Goal: Use online tool/utility

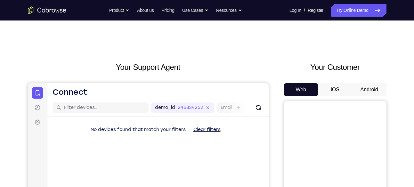
click at [367, 88] on button "Android" at bounding box center [369, 89] width 34 height 13
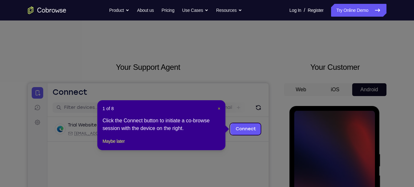
click at [218, 107] on span "×" at bounding box center [219, 108] width 3 height 5
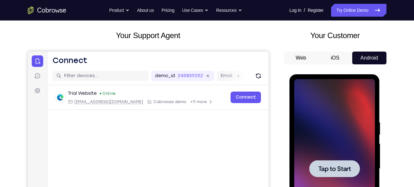
scroll to position [34, 0]
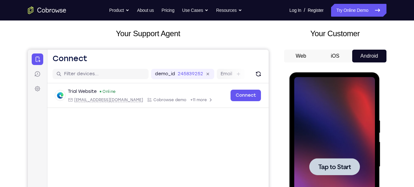
click at [319, 130] on div at bounding box center [334, 166] width 81 height 179
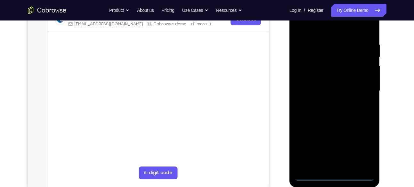
scroll to position [110, 0]
click at [335, 175] on div at bounding box center [334, 90] width 81 height 179
click at [359, 147] on div at bounding box center [334, 90] width 81 height 179
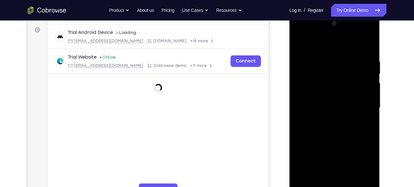
scroll to position [92, 0]
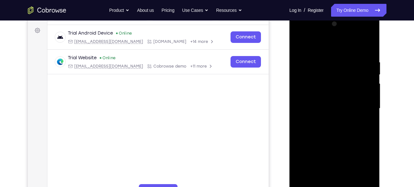
click at [310, 33] on div at bounding box center [334, 108] width 81 height 179
click at [362, 111] on div at bounding box center [334, 108] width 81 height 179
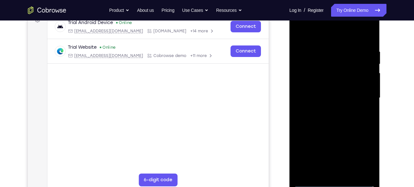
scroll to position [103, 0]
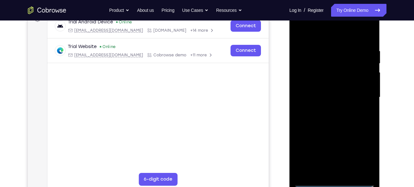
click at [325, 109] on div at bounding box center [334, 97] width 81 height 179
click at [334, 87] on div at bounding box center [334, 97] width 81 height 179
click at [321, 91] on div at bounding box center [334, 97] width 81 height 179
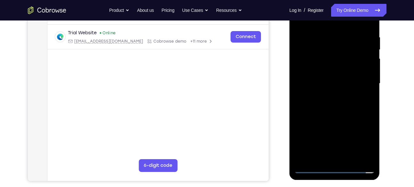
click at [321, 94] on div at bounding box center [334, 83] width 81 height 179
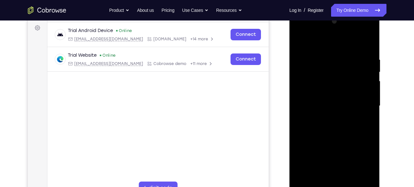
scroll to position [94, 0]
click at [333, 109] on div at bounding box center [334, 106] width 81 height 179
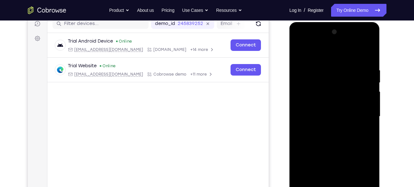
scroll to position [84, 0]
click at [326, 128] on div at bounding box center [334, 116] width 81 height 179
click at [336, 102] on div at bounding box center [334, 116] width 81 height 179
click at [327, 96] on div at bounding box center [334, 116] width 81 height 179
click at [320, 112] on div at bounding box center [334, 116] width 81 height 179
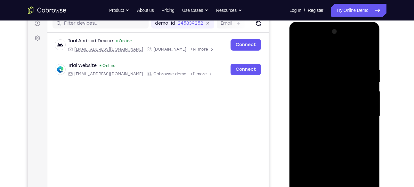
scroll to position [85, 0]
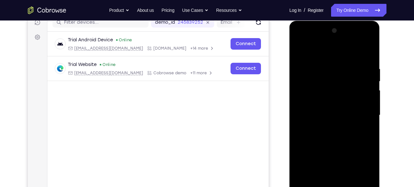
click at [322, 127] on div at bounding box center [334, 115] width 81 height 179
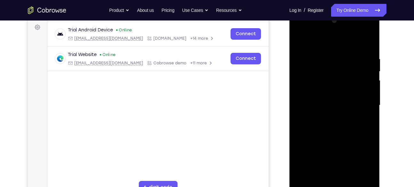
scroll to position [94, 0]
click at [330, 32] on div at bounding box center [334, 105] width 81 height 179
click at [325, 32] on div at bounding box center [334, 105] width 81 height 179
click at [326, 118] on div at bounding box center [334, 105] width 81 height 179
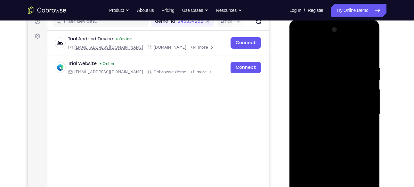
scroll to position [80, 0]
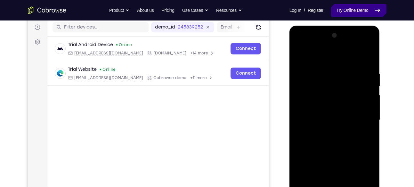
click at [354, 9] on link "Try Online Demo" at bounding box center [358, 10] width 55 height 13
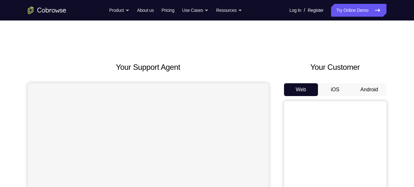
click at [372, 81] on div "Your Customer Web iOS Android" at bounding box center [335, 179] width 102 height 237
click at [370, 84] on button "Android" at bounding box center [369, 89] width 34 height 13
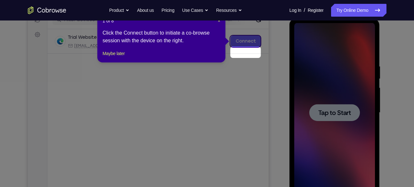
scroll to position [77, 0]
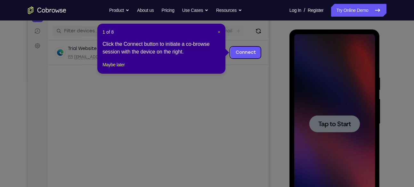
click at [219, 31] on span "×" at bounding box center [219, 31] width 3 height 5
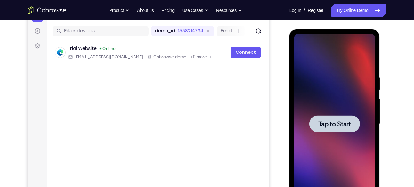
click at [353, 126] on div at bounding box center [334, 123] width 51 height 17
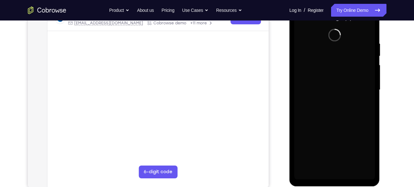
scroll to position [111, 0]
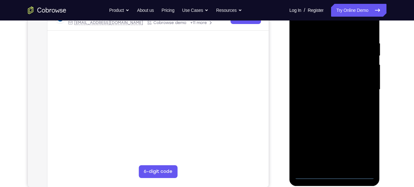
click at [332, 175] on div at bounding box center [334, 89] width 81 height 179
click at [334, 173] on div at bounding box center [334, 89] width 81 height 179
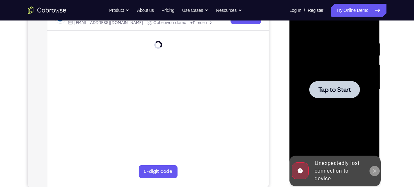
click at [375, 172] on icon at bounding box center [374, 170] width 5 height 5
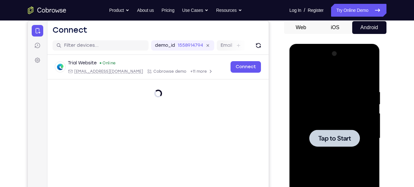
scroll to position [62, 0]
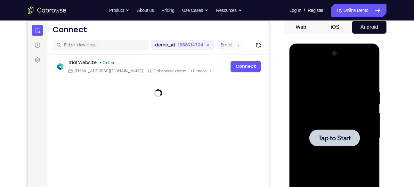
click at [316, 30] on button "Web" at bounding box center [301, 27] width 34 height 13
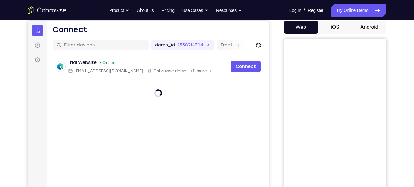
click at [360, 30] on button "Android" at bounding box center [369, 27] width 34 height 13
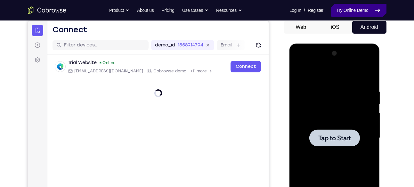
click at [359, 11] on link "Try Online Demo" at bounding box center [358, 10] width 55 height 13
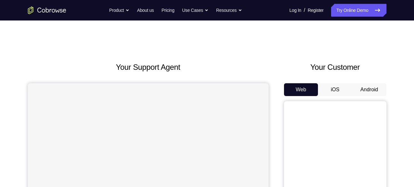
click at [367, 87] on button "Android" at bounding box center [369, 89] width 34 height 13
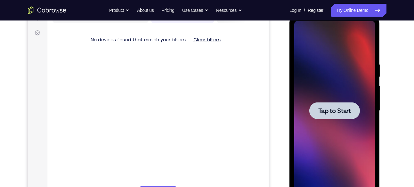
click at [357, 96] on div at bounding box center [334, 110] width 81 height 179
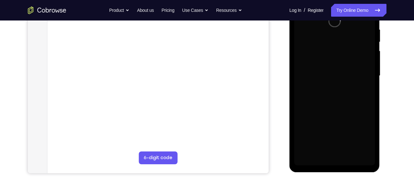
scroll to position [125, 0]
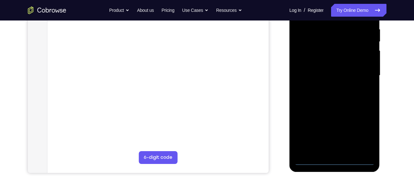
click at [338, 161] on div at bounding box center [334, 75] width 81 height 179
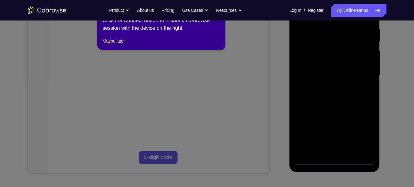
click at [361, 132] on icon at bounding box center [209, 92] width 419 height 189
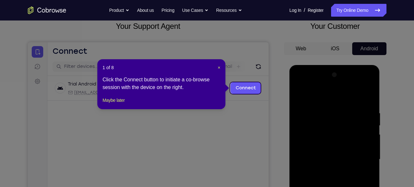
scroll to position [41, 0]
click at [218, 68] on span "×" at bounding box center [219, 67] width 3 height 5
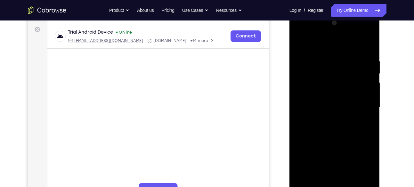
scroll to position [96, 0]
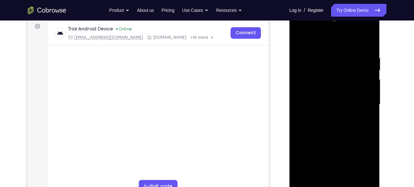
click at [364, 156] on div at bounding box center [334, 104] width 81 height 179
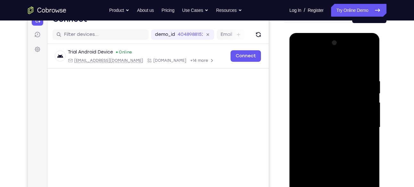
scroll to position [72, 0]
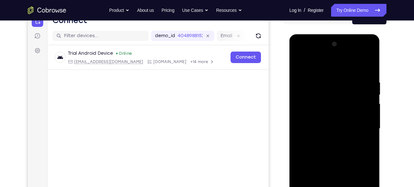
click at [305, 52] on div at bounding box center [334, 128] width 81 height 179
click at [365, 128] on div at bounding box center [334, 128] width 81 height 179
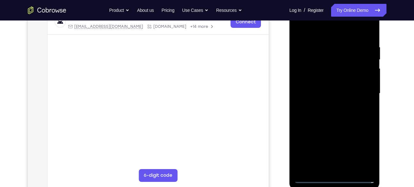
scroll to position [107, 0]
click at [329, 104] on div at bounding box center [334, 93] width 81 height 179
click at [334, 89] on div at bounding box center [334, 93] width 81 height 179
click at [311, 78] on div at bounding box center [334, 93] width 81 height 179
click at [307, 91] on div at bounding box center [334, 93] width 81 height 179
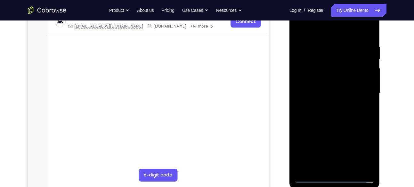
click at [356, 118] on div at bounding box center [334, 93] width 81 height 179
click at [348, 111] on div at bounding box center [334, 93] width 81 height 179
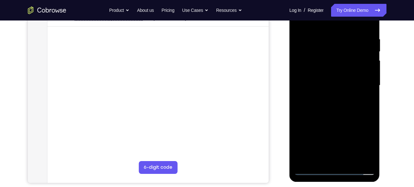
click at [342, 115] on div at bounding box center [334, 85] width 81 height 179
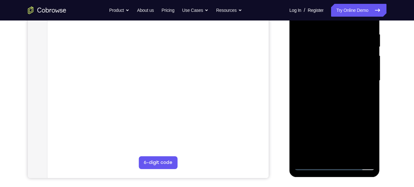
scroll to position [124, 0]
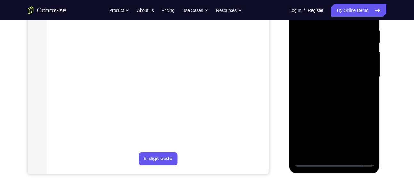
click at [350, 151] on div at bounding box center [334, 76] width 81 height 179
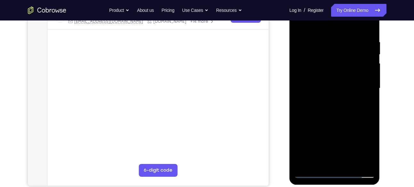
scroll to position [110, 0]
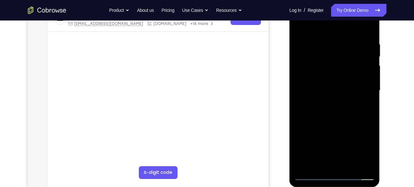
click at [342, 126] on div at bounding box center [334, 90] width 81 height 179
click at [301, 25] on div at bounding box center [334, 90] width 81 height 179
click at [351, 165] on div at bounding box center [334, 90] width 81 height 179
click at [371, 54] on div at bounding box center [334, 90] width 81 height 179
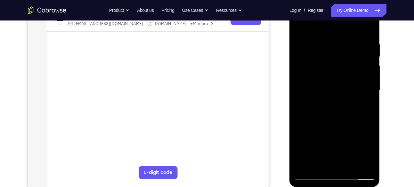
click at [313, 57] on div at bounding box center [334, 90] width 81 height 179
click at [302, 26] on div at bounding box center [334, 90] width 81 height 179
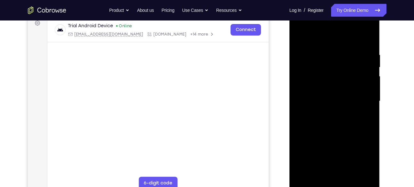
scroll to position [97, 0]
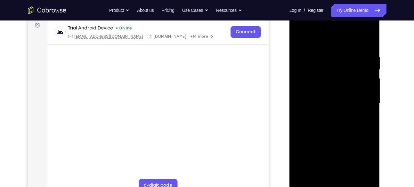
click at [369, 39] on div at bounding box center [334, 103] width 81 height 179
click at [299, 38] on div at bounding box center [334, 103] width 81 height 179
drag, startPoint x: 335, startPoint y: 151, endPoint x: 336, endPoint y: 75, distance: 76.5
click at [336, 75] on div at bounding box center [334, 103] width 81 height 179
click at [371, 57] on div at bounding box center [334, 103] width 81 height 179
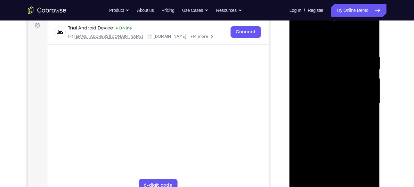
click at [299, 115] on div at bounding box center [334, 103] width 81 height 179
drag, startPoint x: 330, startPoint y: 145, endPoint x: 333, endPoint y: 63, distance: 82.0
click at [333, 63] on div at bounding box center [334, 103] width 81 height 179
drag, startPoint x: 339, startPoint y: 143, endPoint x: 338, endPoint y: 77, distance: 65.6
click at [338, 77] on div at bounding box center [334, 103] width 81 height 179
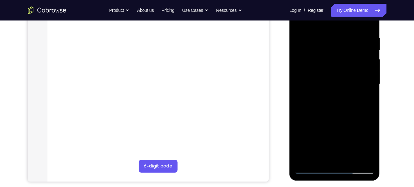
scroll to position [118, 0]
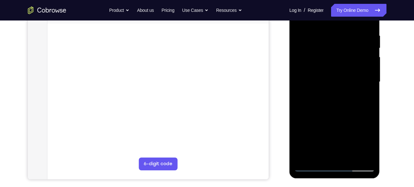
drag, startPoint x: 341, startPoint y: 139, endPoint x: 341, endPoint y: 91, distance: 48.0
click at [341, 91] on div at bounding box center [334, 81] width 81 height 179
click at [369, 73] on div at bounding box center [334, 81] width 81 height 179
click at [370, 73] on div at bounding box center [334, 81] width 81 height 179
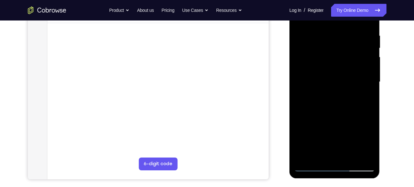
click at [370, 73] on div at bounding box center [334, 81] width 81 height 179
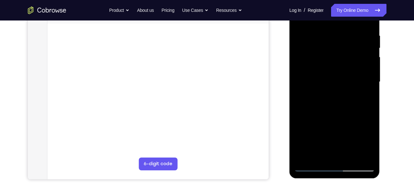
click at [370, 73] on div at bounding box center [334, 81] width 81 height 179
click at [370, 71] on div at bounding box center [334, 81] width 81 height 179
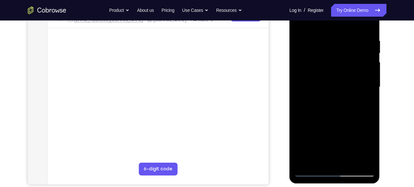
scroll to position [112, 0]
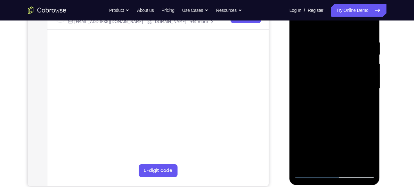
click at [369, 79] on div at bounding box center [334, 88] width 81 height 179
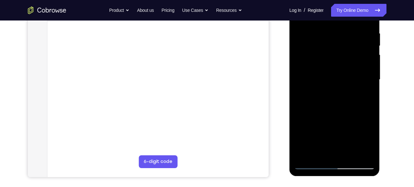
scroll to position [133, 0]
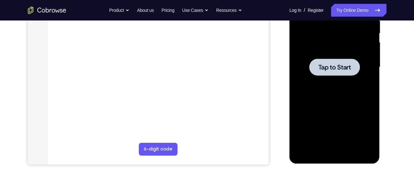
click at [332, 93] on div at bounding box center [334, 67] width 81 height 179
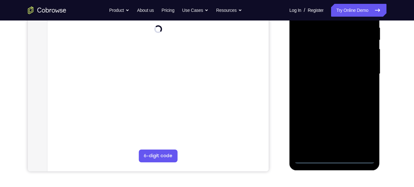
scroll to position [128, 0]
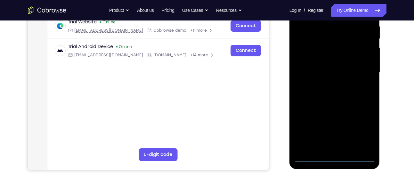
click at [335, 158] on div at bounding box center [334, 72] width 81 height 179
click at [363, 128] on div at bounding box center [334, 72] width 81 height 179
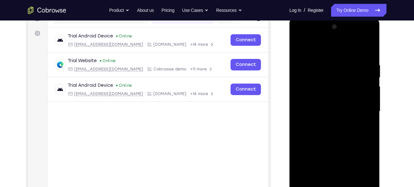
scroll to position [83, 0]
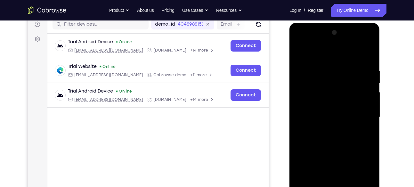
click at [312, 42] on div at bounding box center [334, 117] width 81 height 179
click at [364, 119] on div at bounding box center [334, 117] width 81 height 179
click at [324, 129] on div at bounding box center [334, 117] width 81 height 179
click at [324, 106] on div at bounding box center [334, 117] width 81 height 179
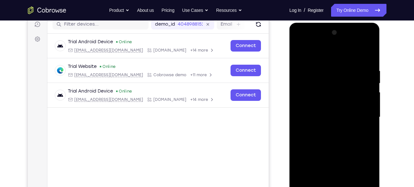
click at [320, 106] on div at bounding box center [334, 117] width 81 height 179
click at [309, 118] on div at bounding box center [334, 117] width 81 height 179
click at [309, 140] on div at bounding box center [334, 117] width 81 height 179
click at [316, 140] on div at bounding box center [334, 117] width 81 height 179
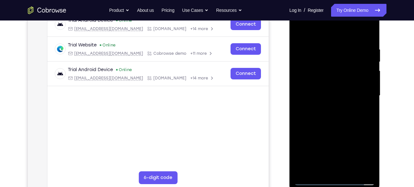
scroll to position [118, 0]
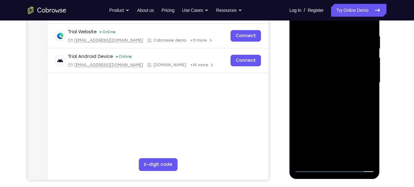
click at [332, 111] on div at bounding box center [334, 82] width 81 height 179
drag, startPoint x: 348, startPoint y: 139, endPoint x: 347, endPoint y: 74, distance: 65.3
click at [347, 74] on div at bounding box center [334, 82] width 81 height 179
drag, startPoint x: 344, startPoint y: 123, endPoint x: 334, endPoint y: 59, distance: 65.0
click at [334, 59] on div at bounding box center [334, 82] width 81 height 179
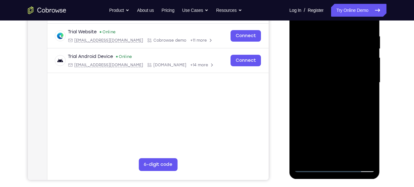
drag, startPoint x: 326, startPoint y: 48, endPoint x: 327, endPoint y: 69, distance: 21.8
click at [327, 69] on div at bounding box center [334, 82] width 81 height 179
click at [307, 75] on div at bounding box center [334, 82] width 81 height 179
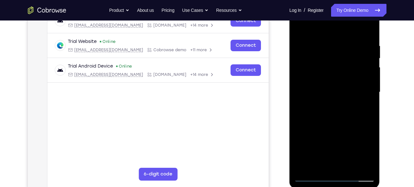
click at [307, 44] on div at bounding box center [334, 92] width 81 height 179
click at [373, 59] on div at bounding box center [334, 92] width 81 height 179
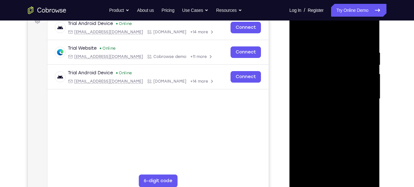
scroll to position [101, 0]
click at [371, 62] on div at bounding box center [334, 99] width 81 height 179
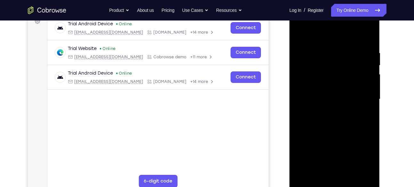
click at [371, 62] on div at bounding box center [334, 99] width 81 height 179
click at [349, 175] on div at bounding box center [334, 99] width 81 height 179
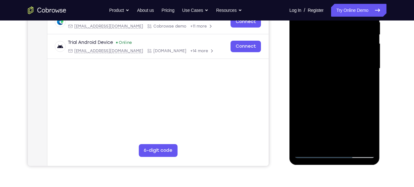
scroll to position [128, 0]
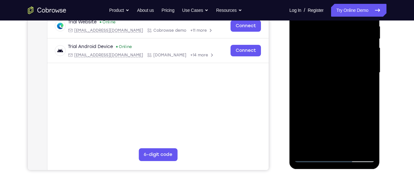
click at [338, 106] on div at bounding box center [334, 72] width 81 height 179
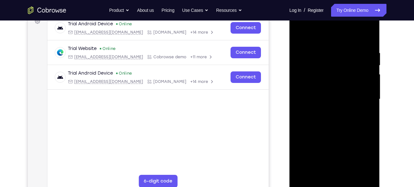
scroll to position [101, 0]
click at [302, 33] on div at bounding box center [334, 99] width 81 height 179
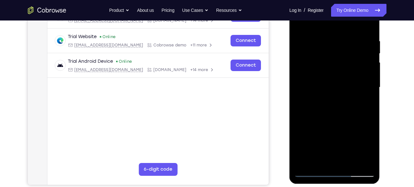
scroll to position [116, 0]
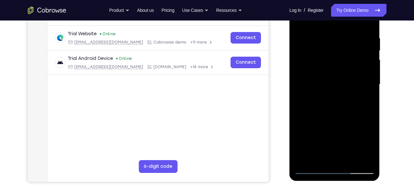
click at [304, 161] on div at bounding box center [334, 84] width 81 height 179
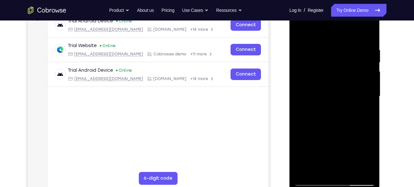
scroll to position [97, 0]
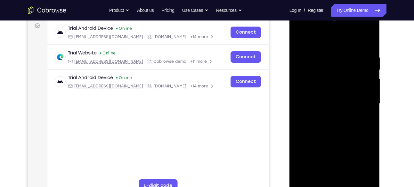
drag, startPoint x: 332, startPoint y: 47, endPoint x: 340, endPoint y: 123, distance: 76.6
click at [340, 123] on div at bounding box center [334, 103] width 81 height 179
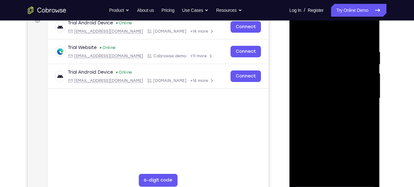
scroll to position [102, 0]
click at [325, 46] on div at bounding box center [334, 98] width 81 height 179
click at [372, 65] on div at bounding box center [334, 98] width 81 height 179
click at [371, 64] on div at bounding box center [334, 98] width 81 height 179
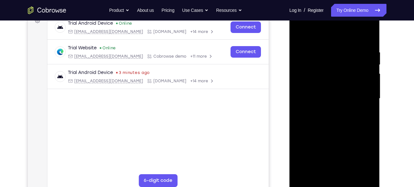
click at [371, 72] on div at bounding box center [334, 98] width 81 height 179
click at [371, 77] on div at bounding box center [334, 98] width 81 height 179
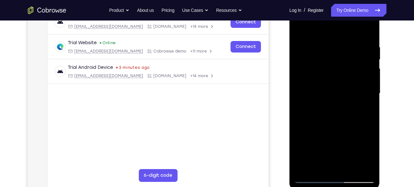
scroll to position [107, 0]
drag, startPoint x: 370, startPoint y: 70, endPoint x: 323, endPoint y: 71, distance: 47.1
click at [323, 71] on div at bounding box center [334, 93] width 81 height 179
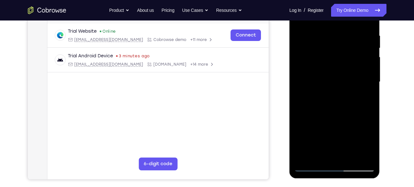
scroll to position [119, 0]
drag, startPoint x: 365, startPoint y: 91, endPoint x: 340, endPoint y: 92, distance: 25.0
click at [340, 92] on div at bounding box center [334, 81] width 81 height 179
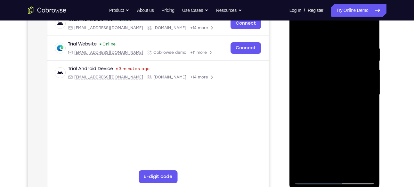
scroll to position [105, 0]
drag, startPoint x: 369, startPoint y: 86, endPoint x: 338, endPoint y: 85, distance: 30.8
click at [338, 85] on div at bounding box center [334, 94] width 81 height 179
drag, startPoint x: 302, startPoint y: 93, endPoint x: 320, endPoint y: 93, distance: 18.9
click at [320, 93] on div at bounding box center [334, 94] width 81 height 179
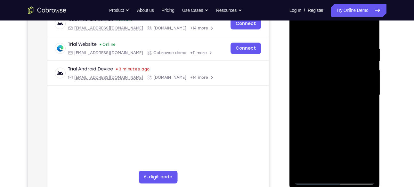
click at [367, 88] on div at bounding box center [334, 94] width 81 height 179
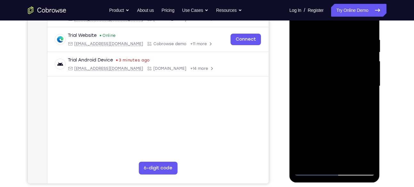
scroll to position [117, 0]
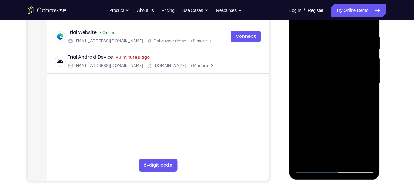
click at [367, 88] on div at bounding box center [334, 83] width 81 height 179
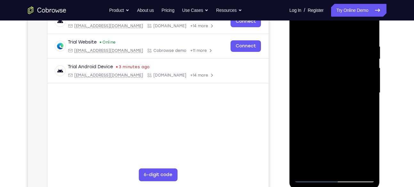
scroll to position [107, 0]
click at [368, 84] on div at bounding box center [334, 93] width 81 height 179
click at [297, 109] on div at bounding box center [334, 93] width 81 height 179
click at [367, 83] on div at bounding box center [334, 93] width 81 height 179
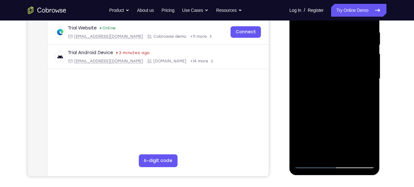
scroll to position [123, 0]
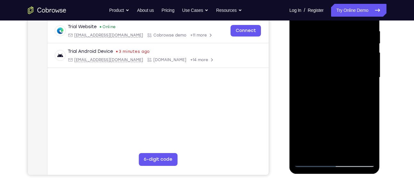
click at [369, 77] on div at bounding box center [334, 77] width 81 height 179
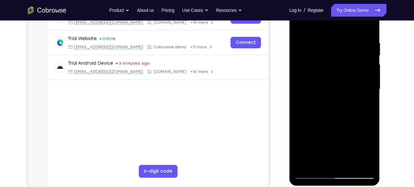
scroll to position [108, 0]
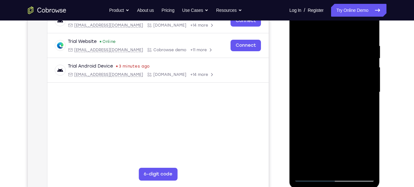
click at [369, 77] on div at bounding box center [334, 92] width 81 height 179
drag, startPoint x: 369, startPoint y: 71, endPoint x: 340, endPoint y: 76, distance: 29.5
click at [340, 76] on div at bounding box center [334, 92] width 81 height 179
drag, startPoint x: 365, startPoint y: 70, endPoint x: 335, endPoint y: 77, distance: 30.1
click at [335, 77] on div at bounding box center [334, 92] width 81 height 179
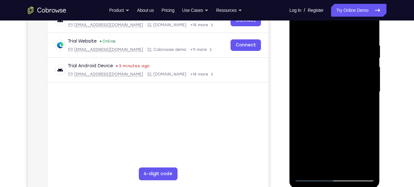
scroll to position [108, 0]
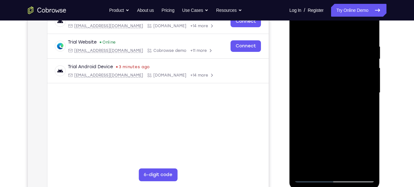
drag, startPoint x: 367, startPoint y: 85, endPoint x: 331, endPoint y: 76, distance: 37.0
click at [331, 76] on div at bounding box center [334, 92] width 81 height 179
drag, startPoint x: 357, startPoint y: 70, endPoint x: 339, endPoint y: 71, distance: 17.3
click at [339, 71] on div at bounding box center [334, 92] width 81 height 179
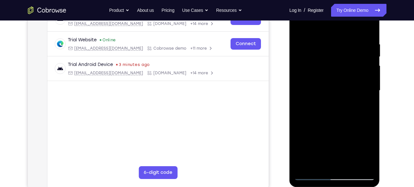
click at [362, 99] on div at bounding box center [334, 90] width 81 height 179
click at [364, 80] on div at bounding box center [334, 90] width 81 height 179
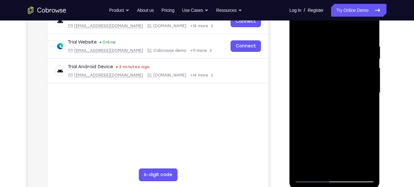
click at [369, 71] on div at bounding box center [334, 92] width 81 height 179
drag, startPoint x: 367, startPoint y: 84, endPoint x: 339, endPoint y: 87, distance: 28.1
click at [339, 87] on div at bounding box center [334, 92] width 81 height 179
drag, startPoint x: 358, startPoint y: 75, endPoint x: 340, endPoint y: 85, distance: 20.5
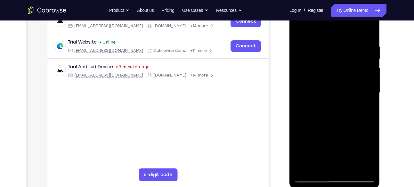
click at [340, 85] on div at bounding box center [334, 92] width 81 height 179
drag, startPoint x: 359, startPoint y: 77, endPoint x: 341, endPoint y: 85, distance: 20.2
click at [341, 85] on div at bounding box center [334, 92] width 81 height 179
drag, startPoint x: 363, startPoint y: 68, endPoint x: 347, endPoint y: 73, distance: 16.8
click at [347, 73] on div at bounding box center [334, 92] width 81 height 179
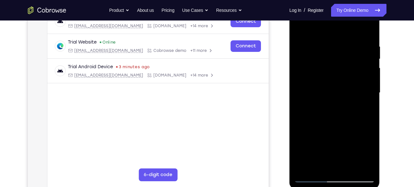
click at [366, 72] on div at bounding box center [334, 92] width 81 height 179
drag, startPoint x: 365, startPoint y: 69, endPoint x: 347, endPoint y: 71, distance: 18.4
click at [347, 71] on div at bounding box center [334, 92] width 81 height 179
drag, startPoint x: 367, startPoint y: 73, endPoint x: 351, endPoint y: 75, distance: 16.4
click at [351, 75] on div at bounding box center [334, 92] width 81 height 179
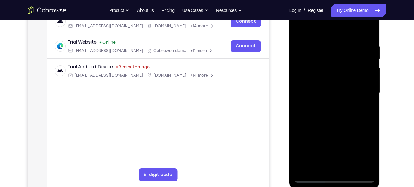
scroll to position [107, 0]
drag, startPoint x: 365, startPoint y: 90, endPoint x: 356, endPoint y: 92, distance: 9.8
click at [356, 92] on div at bounding box center [334, 93] width 81 height 179
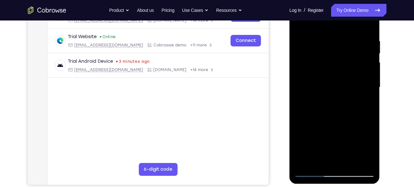
drag, startPoint x: 369, startPoint y: 86, endPoint x: 349, endPoint y: 103, distance: 26.8
click at [349, 103] on div at bounding box center [334, 87] width 81 height 179
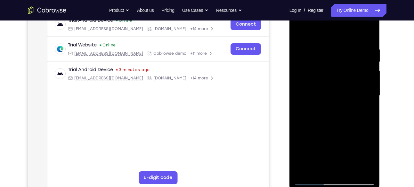
scroll to position [101, 0]
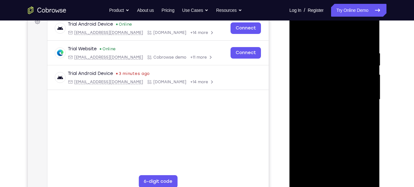
click at [363, 61] on div at bounding box center [334, 99] width 81 height 179
click at [370, 59] on div at bounding box center [334, 99] width 81 height 179
drag, startPoint x: 370, startPoint y: 88, endPoint x: 336, endPoint y: 88, distance: 33.6
click at [336, 88] on div at bounding box center [334, 99] width 81 height 179
drag, startPoint x: 367, startPoint y: 68, endPoint x: 350, endPoint y: 80, distance: 20.2
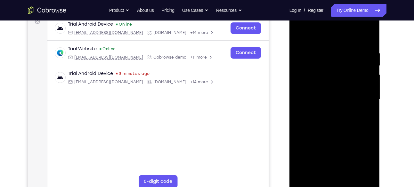
click at [350, 80] on div at bounding box center [334, 99] width 81 height 179
drag, startPoint x: 367, startPoint y: 76, endPoint x: 347, endPoint y: 84, distance: 21.5
click at [347, 84] on div at bounding box center [334, 99] width 81 height 179
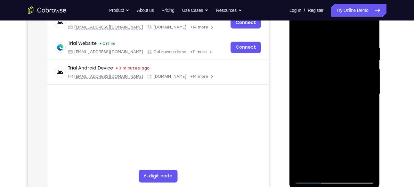
scroll to position [106, 0]
drag, startPoint x: 364, startPoint y: 72, endPoint x: 351, endPoint y: 80, distance: 14.7
click at [351, 80] on div at bounding box center [334, 94] width 81 height 179
drag, startPoint x: 366, startPoint y: 58, endPoint x: 352, endPoint y: 68, distance: 17.1
click at [352, 68] on div at bounding box center [334, 94] width 81 height 179
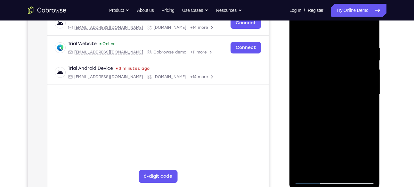
drag, startPoint x: 359, startPoint y: 67, endPoint x: 323, endPoint y: 71, distance: 36.5
click at [323, 71] on div at bounding box center [334, 94] width 81 height 179
drag, startPoint x: 355, startPoint y: 61, endPoint x: 336, endPoint y: 65, distance: 19.5
click at [336, 65] on div at bounding box center [334, 94] width 81 height 179
drag, startPoint x: 364, startPoint y: 61, endPoint x: 340, endPoint y: 71, distance: 26.2
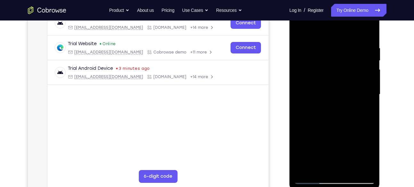
click at [340, 71] on div at bounding box center [334, 94] width 81 height 179
drag, startPoint x: 358, startPoint y: 69, endPoint x: 326, endPoint y: 73, distance: 32.6
click at [326, 73] on div at bounding box center [334, 94] width 81 height 179
drag, startPoint x: 354, startPoint y: 64, endPoint x: 335, endPoint y: 64, distance: 19.2
click at [335, 64] on div at bounding box center [334, 94] width 81 height 179
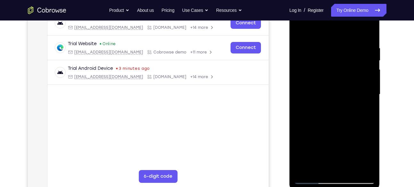
drag, startPoint x: 355, startPoint y: 59, endPoint x: 330, endPoint y: 64, distance: 25.7
click at [330, 64] on div at bounding box center [334, 94] width 81 height 179
drag, startPoint x: 356, startPoint y: 65, endPoint x: 327, endPoint y: 75, distance: 30.6
click at [327, 75] on div at bounding box center [334, 94] width 81 height 179
drag, startPoint x: 363, startPoint y: 72, endPoint x: 305, endPoint y: 77, distance: 58.7
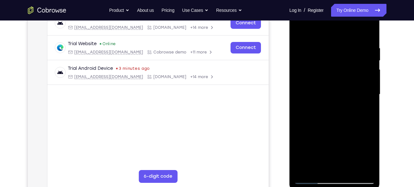
click at [305, 77] on div at bounding box center [334, 94] width 81 height 179
drag, startPoint x: 353, startPoint y: 78, endPoint x: 339, endPoint y: 79, distance: 14.1
click at [339, 79] on div at bounding box center [334, 94] width 81 height 179
drag, startPoint x: 366, startPoint y: 59, endPoint x: 346, endPoint y: 67, distance: 21.6
click at [346, 67] on div at bounding box center [334, 94] width 81 height 179
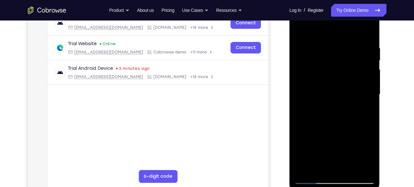
drag, startPoint x: 366, startPoint y: 56, endPoint x: 349, endPoint y: 63, distance: 18.0
click at [349, 63] on div at bounding box center [334, 94] width 81 height 179
drag, startPoint x: 371, startPoint y: 59, endPoint x: 345, endPoint y: 65, distance: 26.9
click at [345, 65] on div at bounding box center [334, 94] width 81 height 179
drag, startPoint x: 358, startPoint y: 75, endPoint x: 314, endPoint y: 77, distance: 43.6
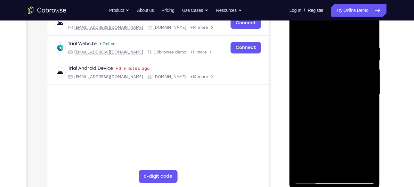
click at [314, 77] on div at bounding box center [334, 94] width 81 height 179
drag, startPoint x: 310, startPoint y: 127, endPoint x: 335, endPoint y: 118, distance: 26.6
click at [335, 118] on div at bounding box center [334, 94] width 81 height 179
click at [363, 77] on div at bounding box center [334, 94] width 81 height 179
click at [365, 80] on div at bounding box center [334, 94] width 81 height 179
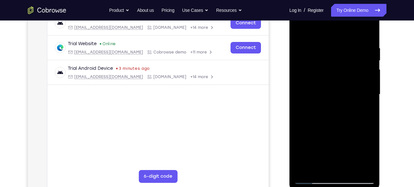
click at [366, 67] on div at bounding box center [334, 94] width 81 height 179
click at [369, 66] on div at bounding box center [334, 94] width 81 height 179
click at [361, 167] on div at bounding box center [334, 94] width 81 height 179
drag, startPoint x: 363, startPoint y: 91, endPoint x: 278, endPoint y: 125, distance: 91.6
click at [289, 125] on html "Online web based iOS Simulators and Android Emulators. Run iPhone, iPad, Mobile…" at bounding box center [334, 96] width 91 height 192
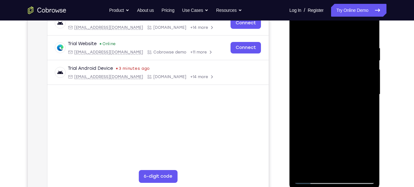
drag, startPoint x: 358, startPoint y: 96, endPoint x: 327, endPoint y: 102, distance: 31.3
click at [327, 102] on div at bounding box center [334, 94] width 81 height 179
drag, startPoint x: 362, startPoint y: 95, endPoint x: 328, endPoint y: 102, distance: 34.7
click at [328, 102] on div at bounding box center [334, 94] width 81 height 179
drag, startPoint x: 363, startPoint y: 75, endPoint x: 336, endPoint y: 82, distance: 27.8
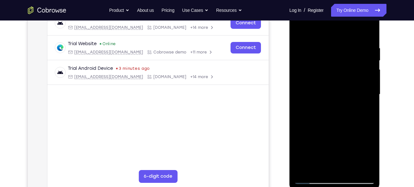
click at [336, 82] on div at bounding box center [334, 94] width 81 height 179
drag, startPoint x: 360, startPoint y: 75, endPoint x: 331, endPoint y: 75, distance: 29.4
click at [331, 75] on div at bounding box center [334, 94] width 81 height 179
drag, startPoint x: 356, startPoint y: 74, endPoint x: 310, endPoint y: 79, distance: 45.7
click at [310, 79] on div at bounding box center [334, 94] width 81 height 179
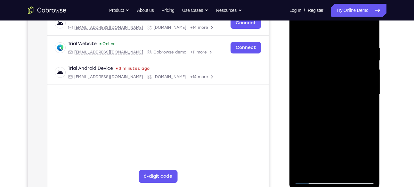
drag, startPoint x: 359, startPoint y: 91, endPoint x: 338, endPoint y: 92, distance: 20.5
click at [338, 92] on div at bounding box center [334, 94] width 81 height 179
drag, startPoint x: 305, startPoint y: 129, endPoint x: 328, endPoint y: 125, distance: 22.8
click at [328, 125] on div at bounding box center [334, 94] width 81 height 179
click at [370, 73] on div at bounding box center [334, 94] width 81 height 179
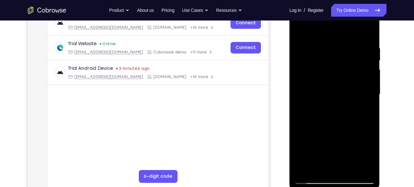
drag, startPoint x: 369, startPoint y: 56, endPoint x: 344, endPoint y: 71, distance: 29.5
click at [344, 71] on div at bounding box center [334, 94] width 81 height 179
drag, startPoint x: 372, startPoint y: 72, endPoint x: 341, endPoint y: 76, distance: 31.3
click at [341, 76] on div at bounding box center [334, 94] width 81 height 179
drag, startPoint x: 356, startPoint y: 67, endPoint x: 319, endPoint y: 77, distance: 38.2
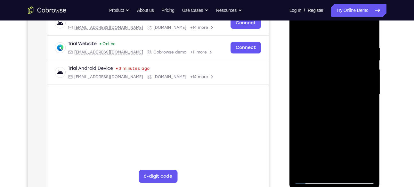
click at [319, 77] on div at bounding box center [334, 94] width 81 height 179
drag, startPoint x: 360, startPoint y: 70, endPoint x: 328, endPoint y: 72, distance: 31.4
click at [328, 72] on div at bounding box center [334, 94] width 81 height 179
click at [367, 31] on div at bounding box center [334, 94] width 81 height 179
drag, startPoint x: 354, startPoint y: 45, endPoint x: 355, endPoint y: 121, distance: 75.6
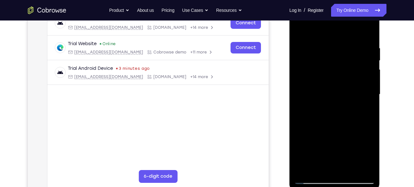
click at [355, 121] on div at bounding box center [334, 94] width 81 height 179
drag, startPoint x: 358, startPoint y: 56, endPoint x: 320, endPoint y: 69, distance: 40.0
click at [320, 69] on div at bounding box center [334, 94] width 81 height 179
drag, startPoint x: 354, startPoint y: 48, endPoint x: 307, endPoint y: 51, distance: 47.1
click at [307, 51] on div at bounding box center [334, 94] width 81 height 179
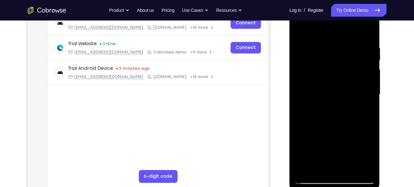
drag, startPoint x: 366, startPoint y: 46, endPoint x: 330, endPoint y: 52, distance: 36.0
click at [330, 52] on div at bounding box center [334, 94] width 81 height 179
drag, startPoint x: 363, startPoint y: 52, endPoint x: 303, endPoint y: 57, distance: 59.7
click at [303, 57] on div at bounding box center [334, 94] width 81 height 179
drag, startPoint x: 348, startPoint y: 51, endPoint x: 306, endPoint y: 57, distance: 42.4
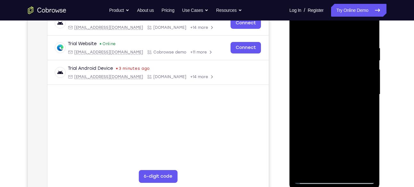
click at [306, 57] on div at bounding box center [334, 94] width 81 height 179
drag, startPoint x: 355, startPoint y: 42, endPoint x: 290, endPoint y: 57, distance: 66.9
click at [290, 57] on div at bounding box center [334, 95] width 91 height 191
drag, startPoint x: 355, startPoint y: 52, endPoint x: 311, endPoint y: 59, distance: 44.3
click at [311, 59] on div at bounding box center [334, 94] width 81 height 179
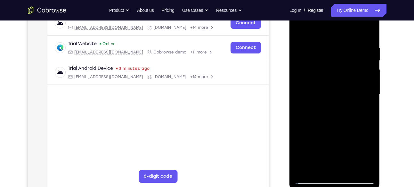
click at [367, 171] on div at bounding box center [334, 94] width 81 height 179
click at [338, 104] on div at bounding box center [334, 94] width 81 height 179
drag, startPoint x: 352, startPoint y: 131, endPoint x: 352, endPoint y: 94, distance: 36.8
click at [352, 94] on div at bounding box center [334, 94] width 81 height 179
drag, startPoint x: 341, startPoint y: 136, endPoint x: 340, endPoint y: 98, distance: 38.1
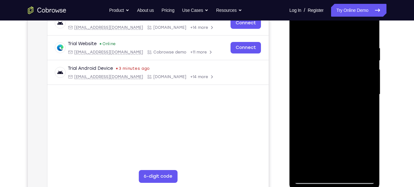
click at [340, 98] on div at bounding box center [334, 94] width 81 height 179
drag, startPoint x: 339, startPoint y: 131, endPoint x: 336, endPoint y: 106, distance: 25.1
click at [336, 106] on div at bounding box center [334, 94] width 81 height 179
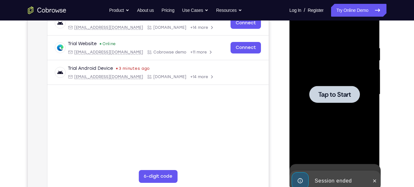
drag, startPoint x: 341, startPoint y: 155, endPoint x: 338, endPoint y: 90, distance: 65.4
click at [338, 0] on div "Tap to Start" at bounding box center [334, 0] width 91 height 0
